Goal: Find specific page/section: Find specific page/section

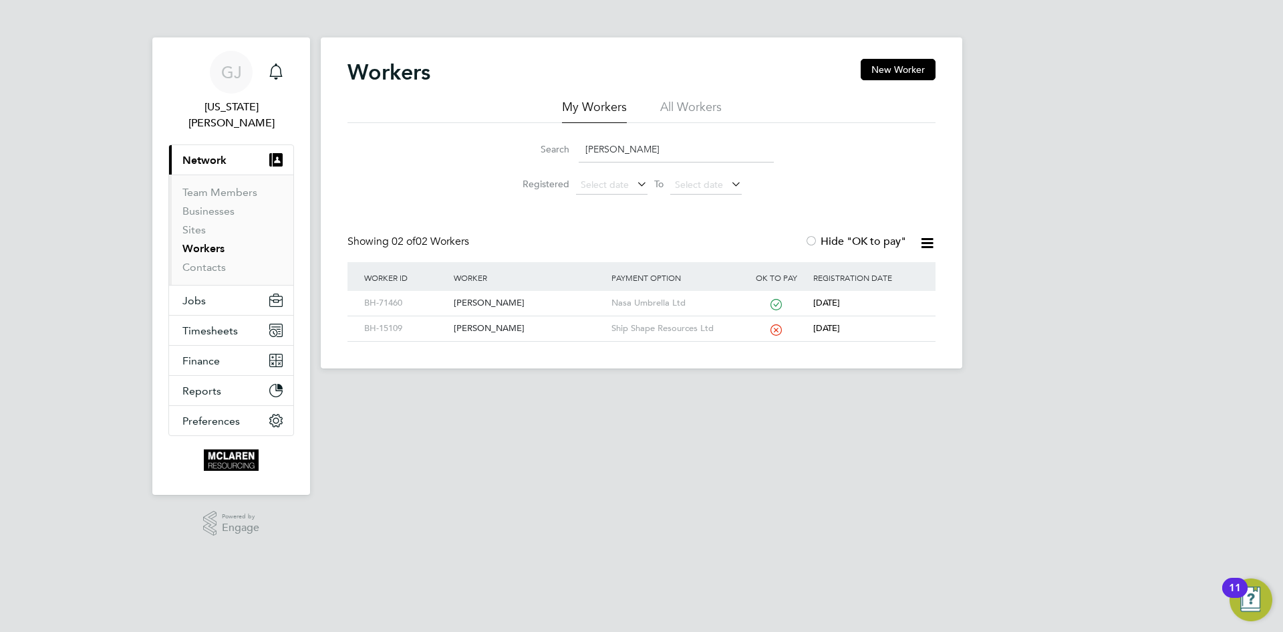
click at [641, 154] on input "[PERSON_NAME]" at bounding box center [676, 149] width 195 height 26
type input "b"
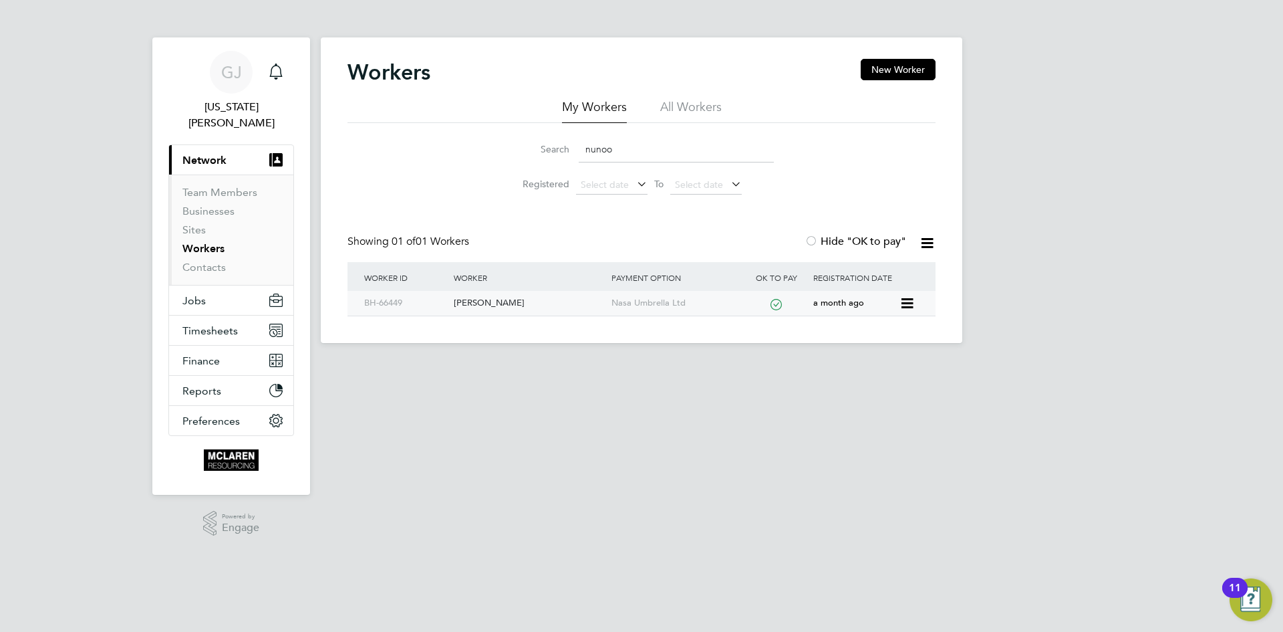
type input "nunoo"
click at [485, 297] on div "[PERSON_NAME]" at bounding box center [528, 303] width 157 height 25
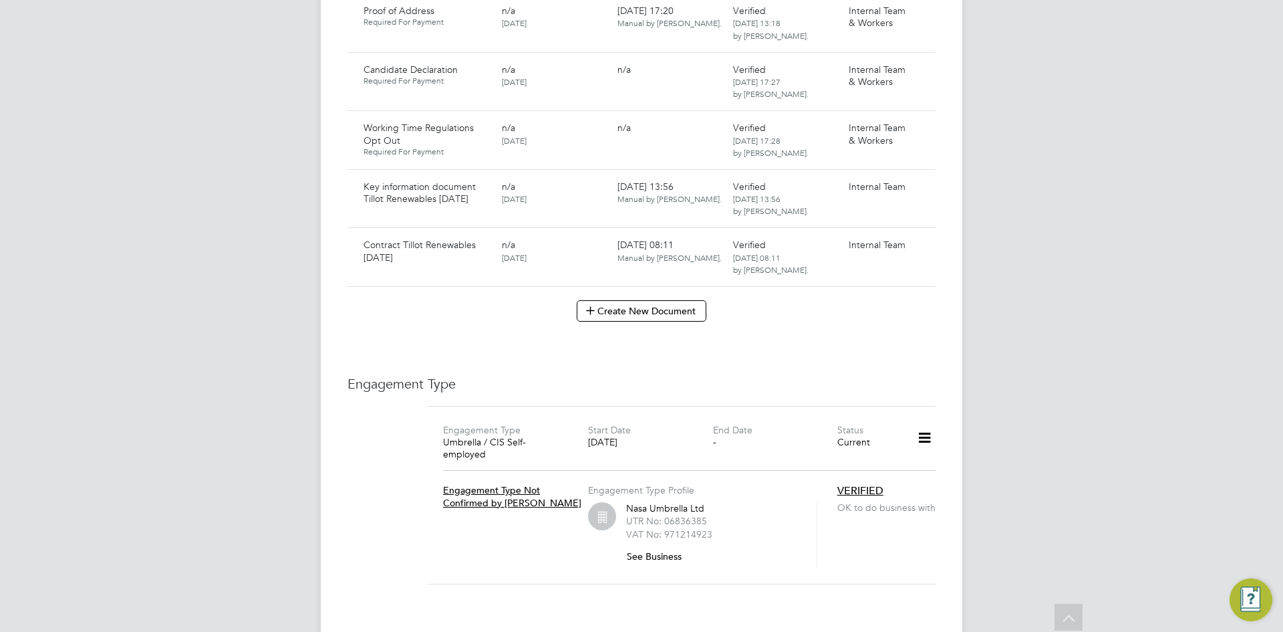
scroll to position [1507, 0]
